Goal: Information Seeking & Learning: Learn about a topic

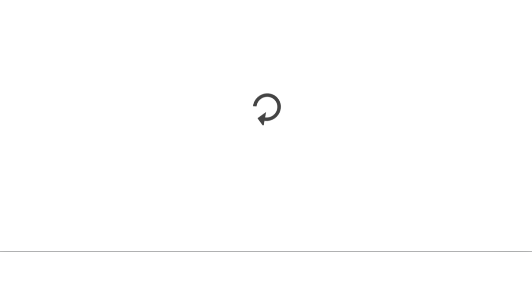
scroll to position [442, 0]
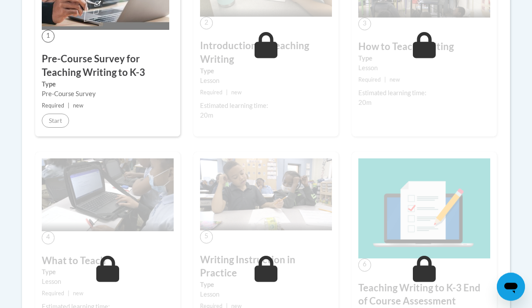
scroll to position [329, 0]
click at [58, 90] on div "Pre-Course Survey" at bounding box center [108, 94] width 132 height 10
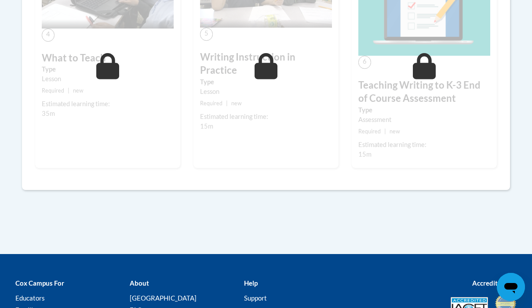
scroll to position [537, 0]
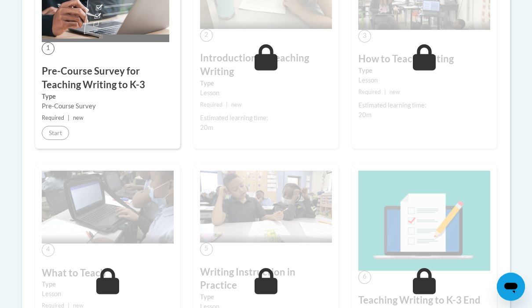
click at [53, 144] on div "1 Pre-Course Survey for Teaching Writing to K-3 Type Pre-Course Survey Required…" at bounding box center [107, 50] width 145 height 199
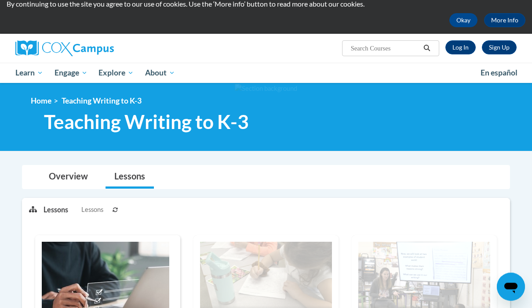
scroll to position [15, 0]
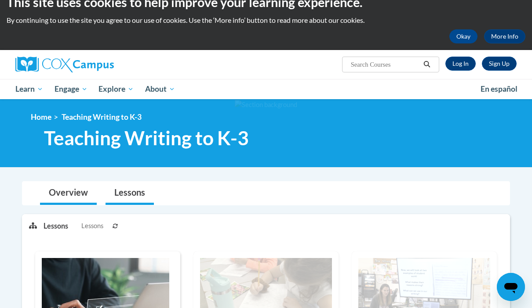
click at [59, 187] on link "Overview" at bounding box center [68, 193] width 57 height 23
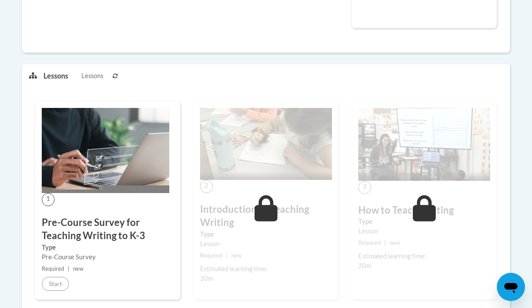
scroll to position [419, 0]
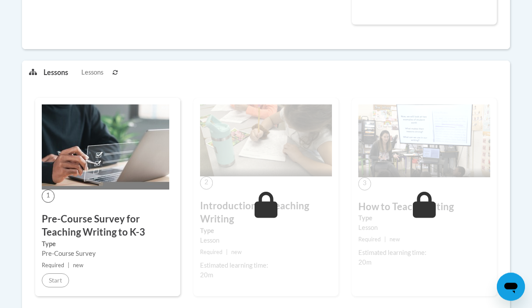
click at [107, 216] on h3 "Pre-Course Survey for Teaching Writing to K-3" at bounding box center [108, 226] width 132 height 27
click at [61, 83] on li "Lessons Lessons" at bounding box center [76, 73] width 66 height 23
click at [65, 76] on p "Lessons" at bounding box center [55, 73] width 25 height 10
click at [152, 199] on div "1 Pre-Course Survey for Teaching Writing to K-3 Type Pre-Course Survey Required…" at bounding box center [107, 197] width 145 height 199
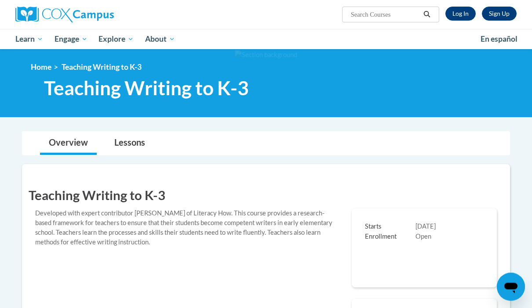
scroll to position [0, 0]
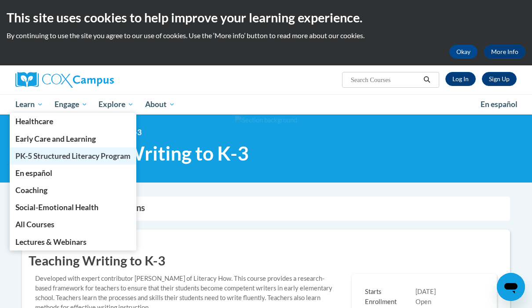
click at [29, 153] on span "PK-5 Structured Literacy Program" at bounding box center [72, 156] width 115 height 9
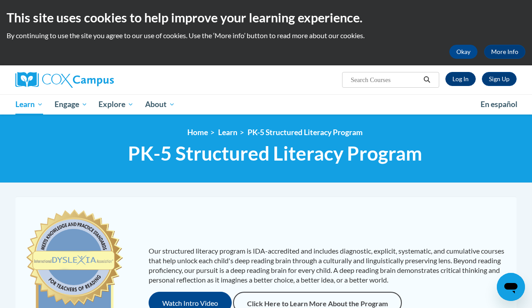
click at [459, 84] on link "Log In" at bounding box center [460, 79] width 30 height 14
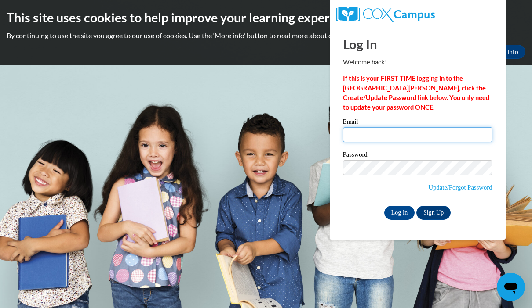
click at [392, 140] on input "Email" at bounding box center [417, 134] width 149 height 15
type input "flewis@sdb.k12.wi.us"
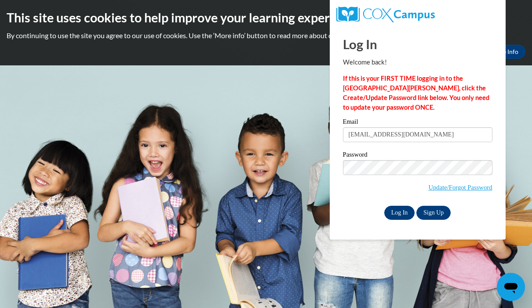
click at [404, 213] on input "Log In" at bounding box center [399, 213] width 31 height 14
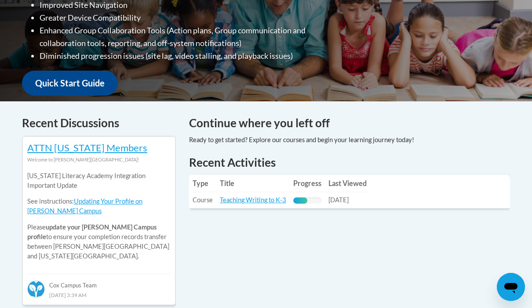
scroll to position [287, 0]
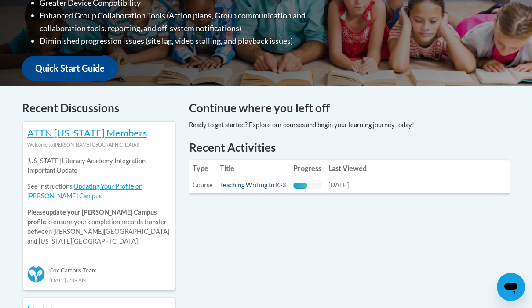
click at [235, 185] on link "Teaching Writing to K-3" at bounding box center [253, 184] width 66 height 7
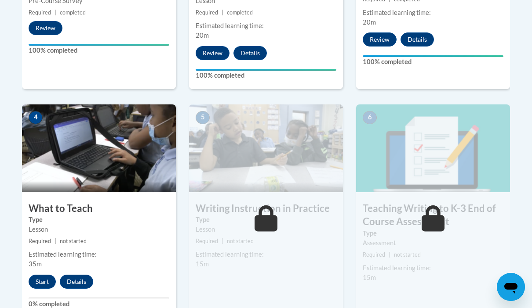
scroll to position [438, 0]
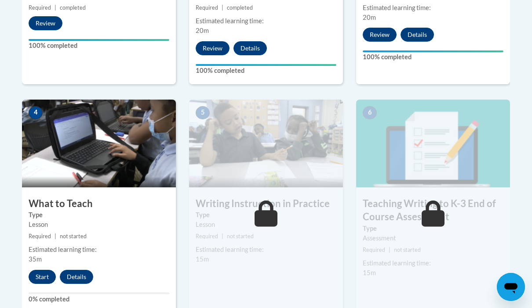
click at [41, 280] on button "Start" at bounding box center [42, 277] width 27 height 14
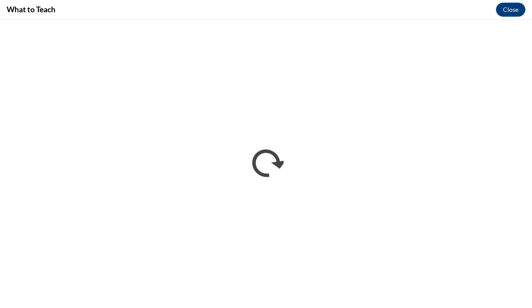
scroll to position [0, 0]
